Goal: Find specific page/section: Find specific page/section

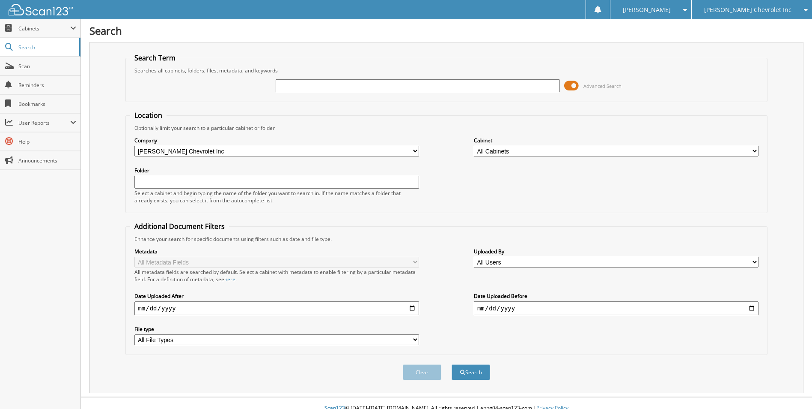
click at [734, 12] on span "[PERSON_NAME] Chevrolet Inc" at bounding box center [747, 9] width 87 height 5
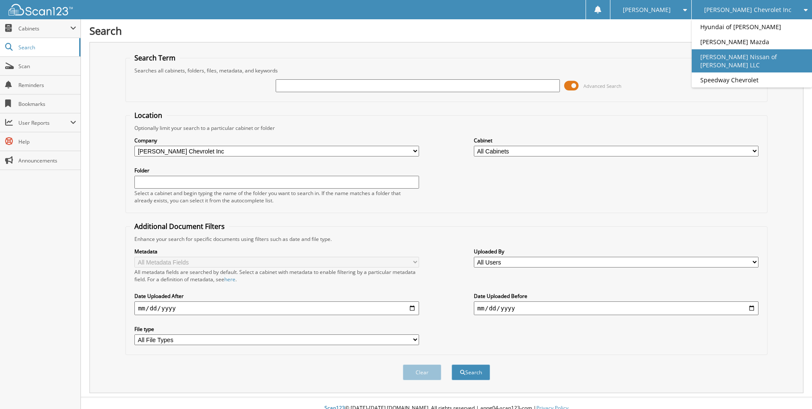
click at [757, 55] on link "[PERSON_NAME] Nissan of [PERSON_NAME] LLC" at bounding box center [752, 60] width 120 height 23
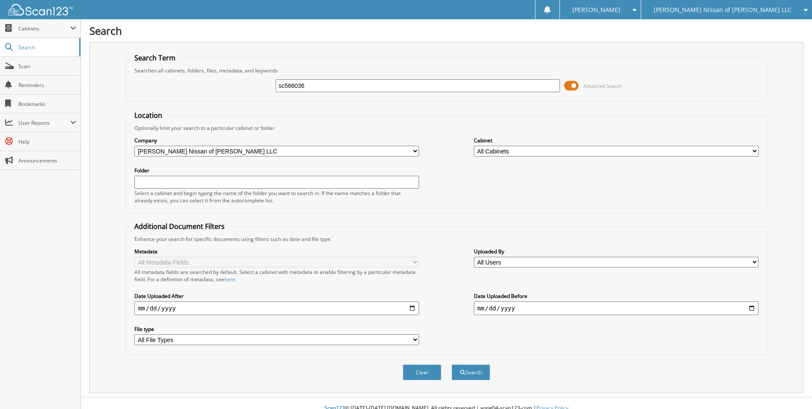
type input "sc566036"
click at [452, 364] on button "Search" at bounding box center [471, 372] width 39 height 16
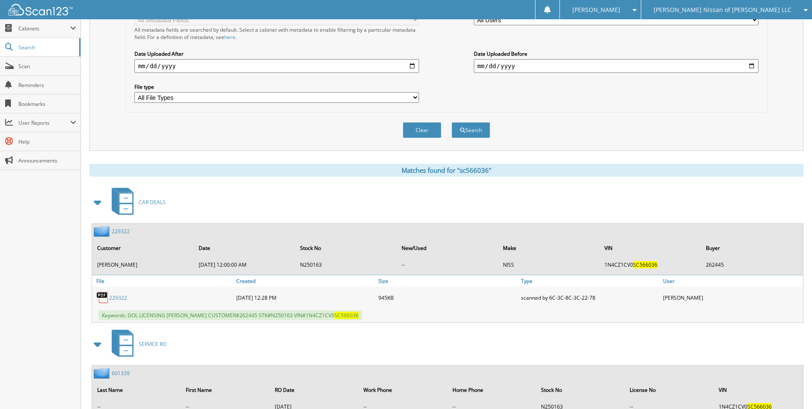
scroll to position [257, 0]
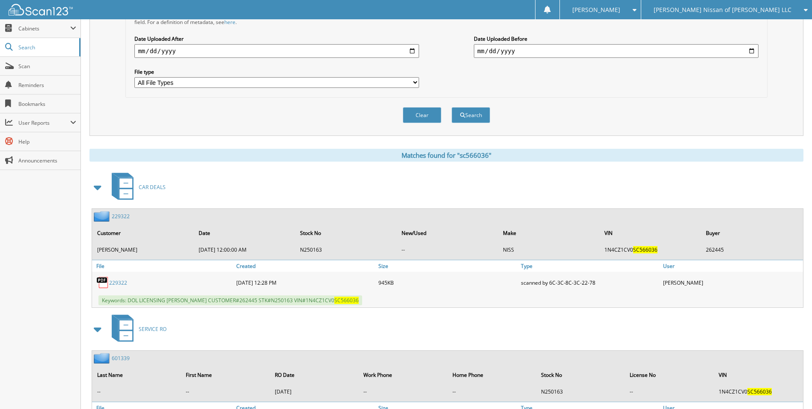
click at [124, 216] on link "229322" at bounding box center [121, 215] width 18 height 7
